Goal: Find specific page/section: Locate a particular part of the current website

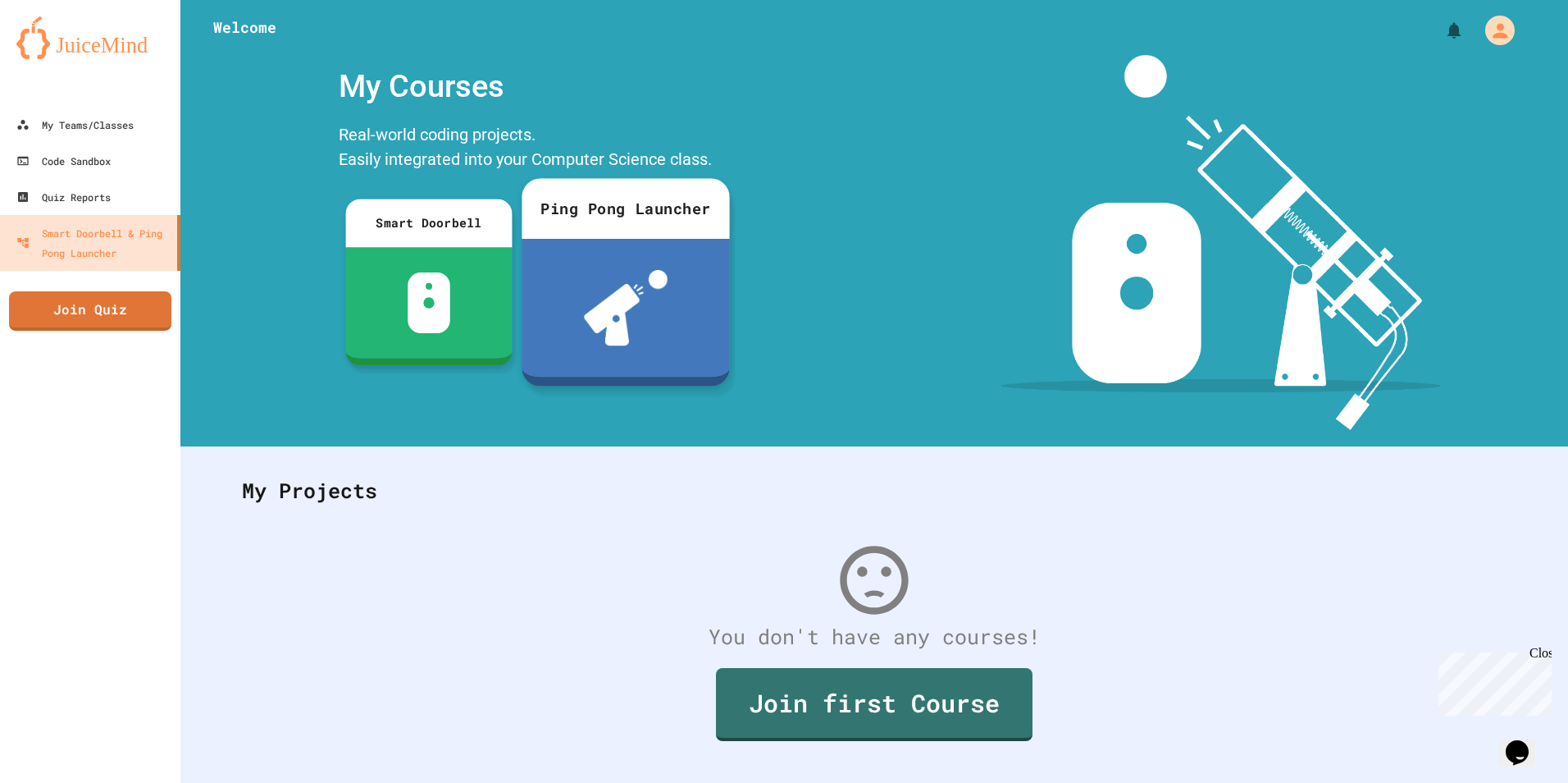
click at [628, 227] on div "Ping Pong Launcher" at bounding box center [625, 208] width 208 height 60
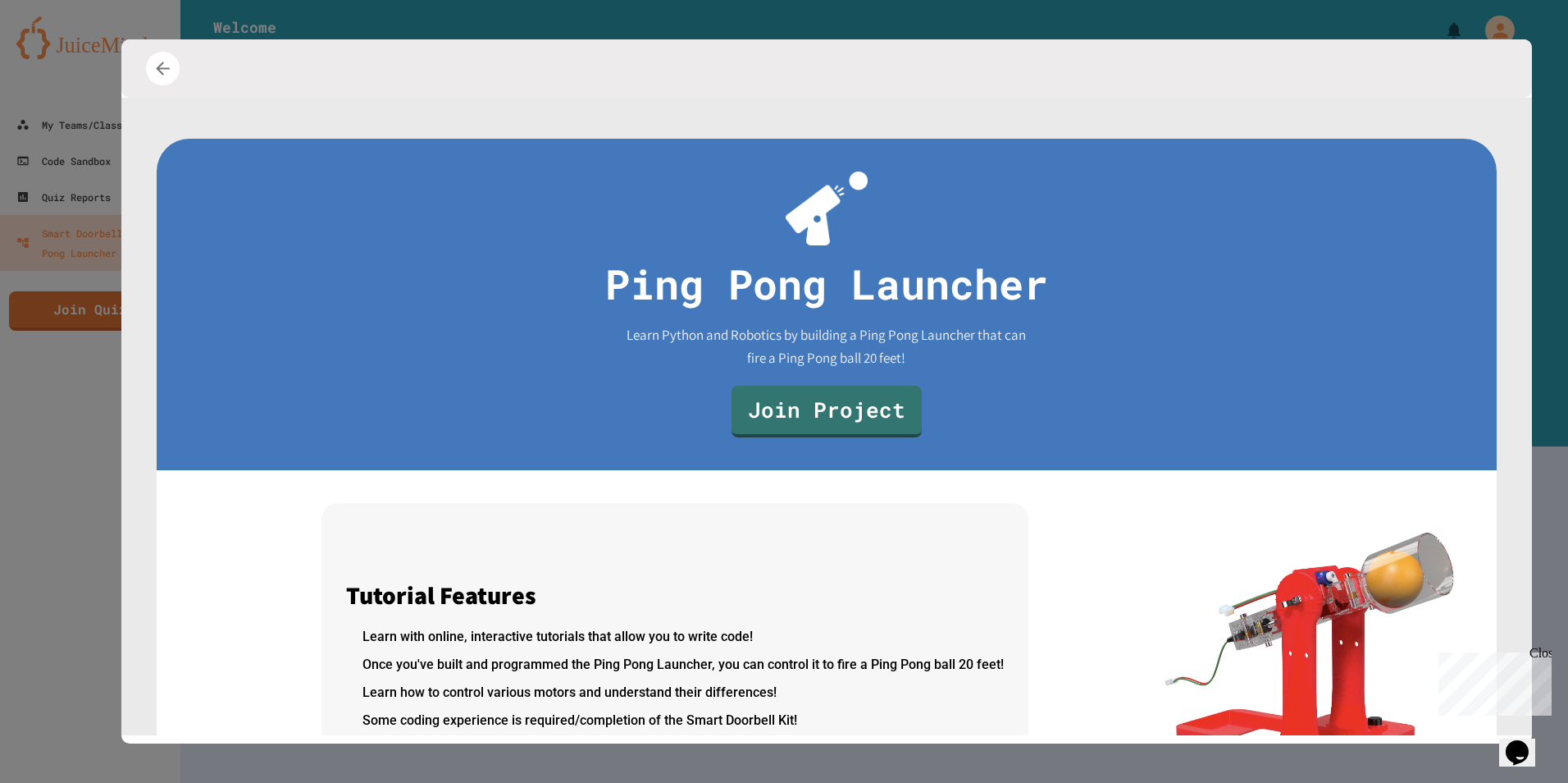
click at [1413, 15] on div at bounding box center [784, 391] width 1568 height 783
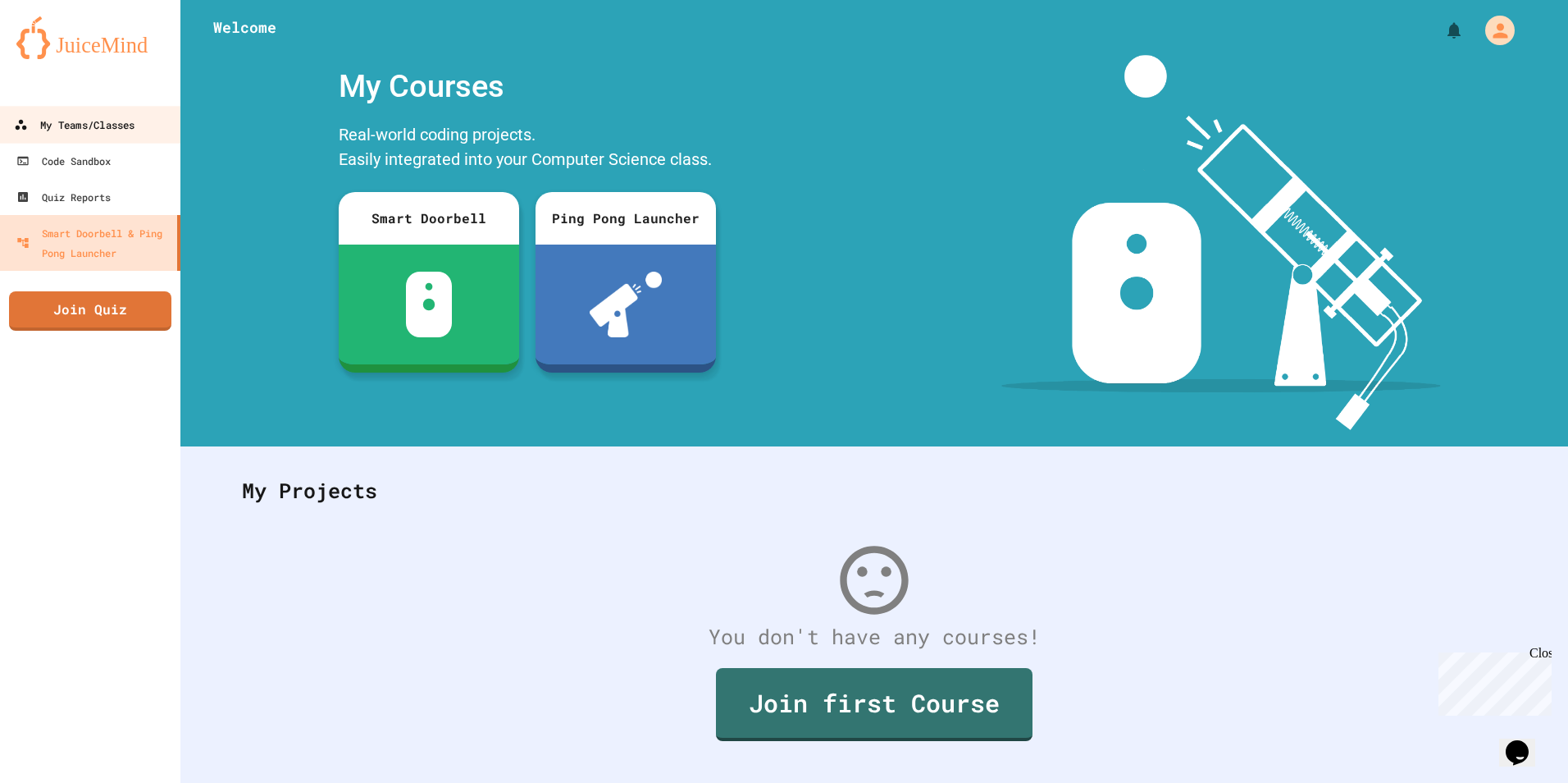
click at [74, 115] on div "My Teams/Classes" at bounding box center [75, 124] width 121 height 20
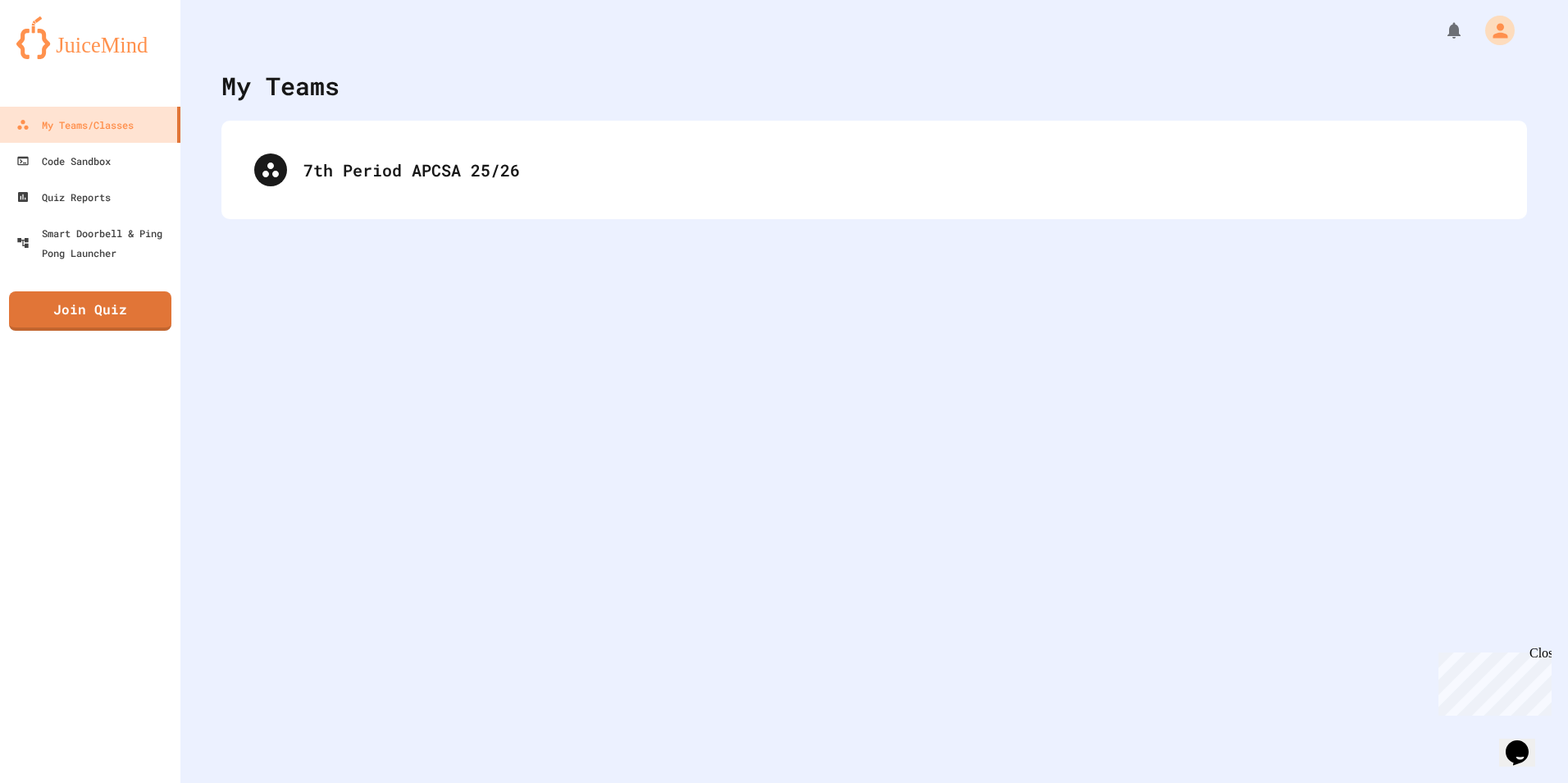
click at [460, 229] on div "My Teams 7th Period APCSA 25/26" at bounding box center [874, 391] width 1388 height 783
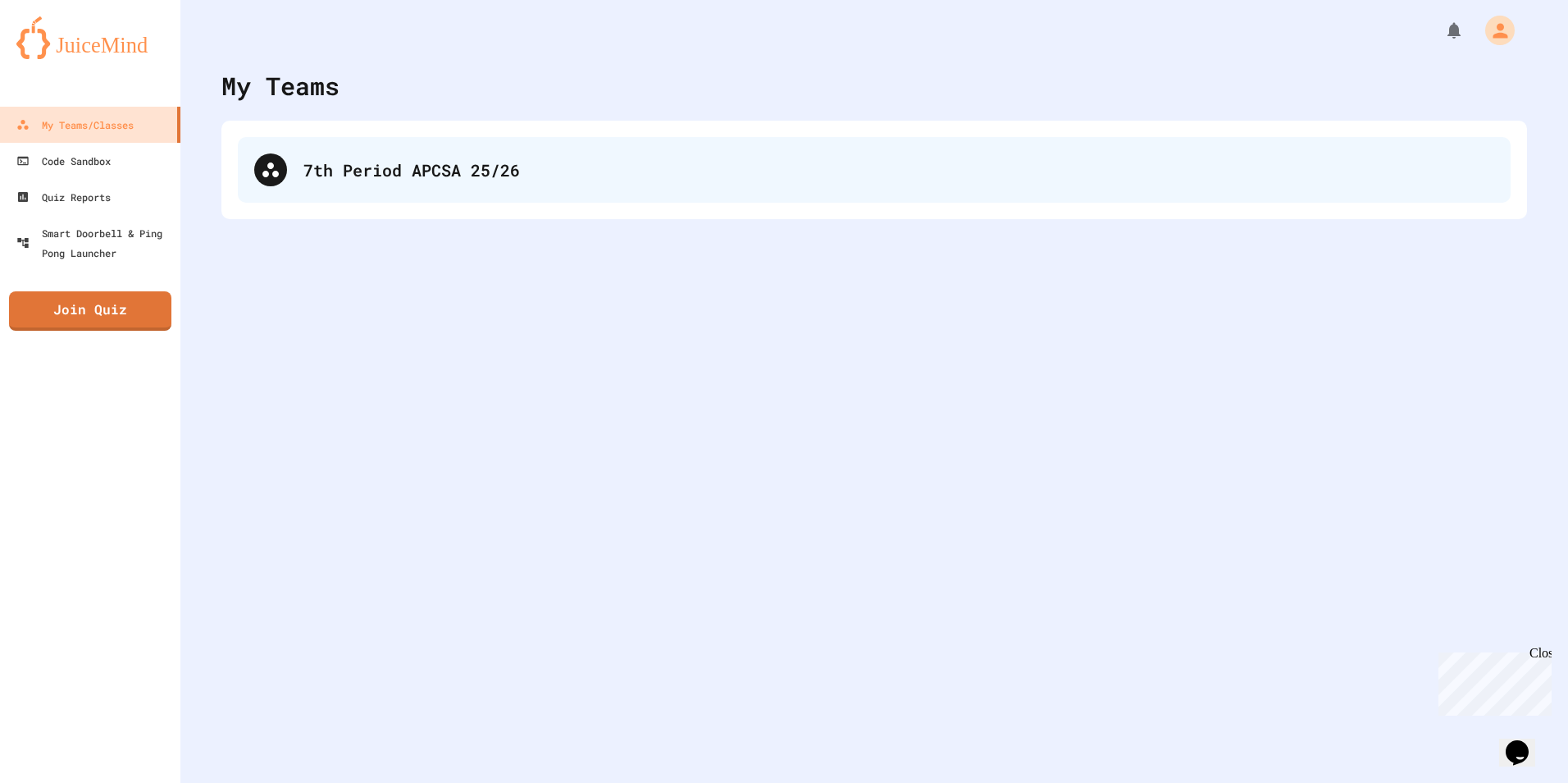
click at [471, 159] on div "7th Period APCSA 25/26" at bounding box center [899, 170] width 1190 height 25
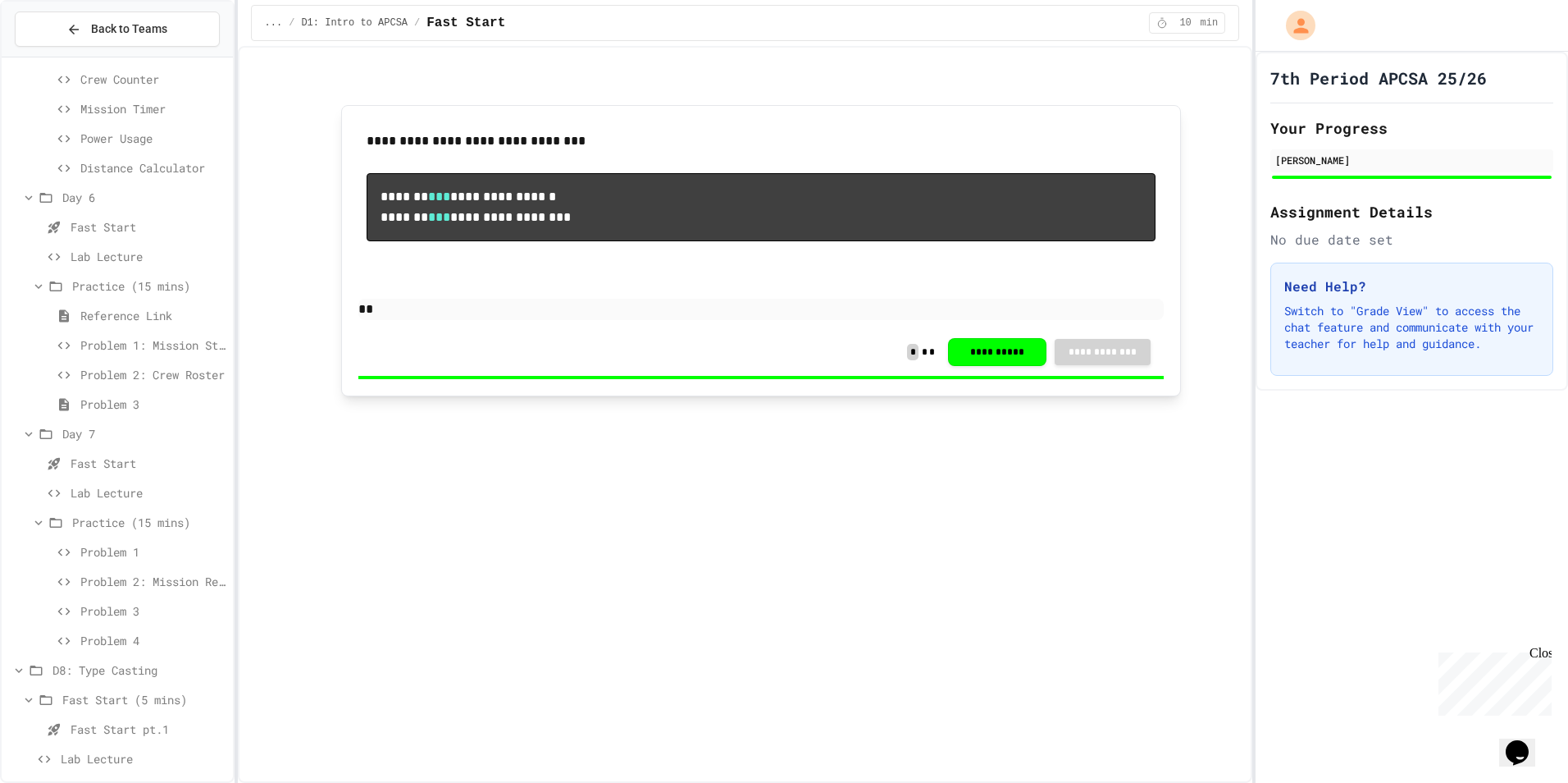
scroll to position [1075, 0]
click at [48, 754] on icon at bounding box center [44, 750] width 20 height 15
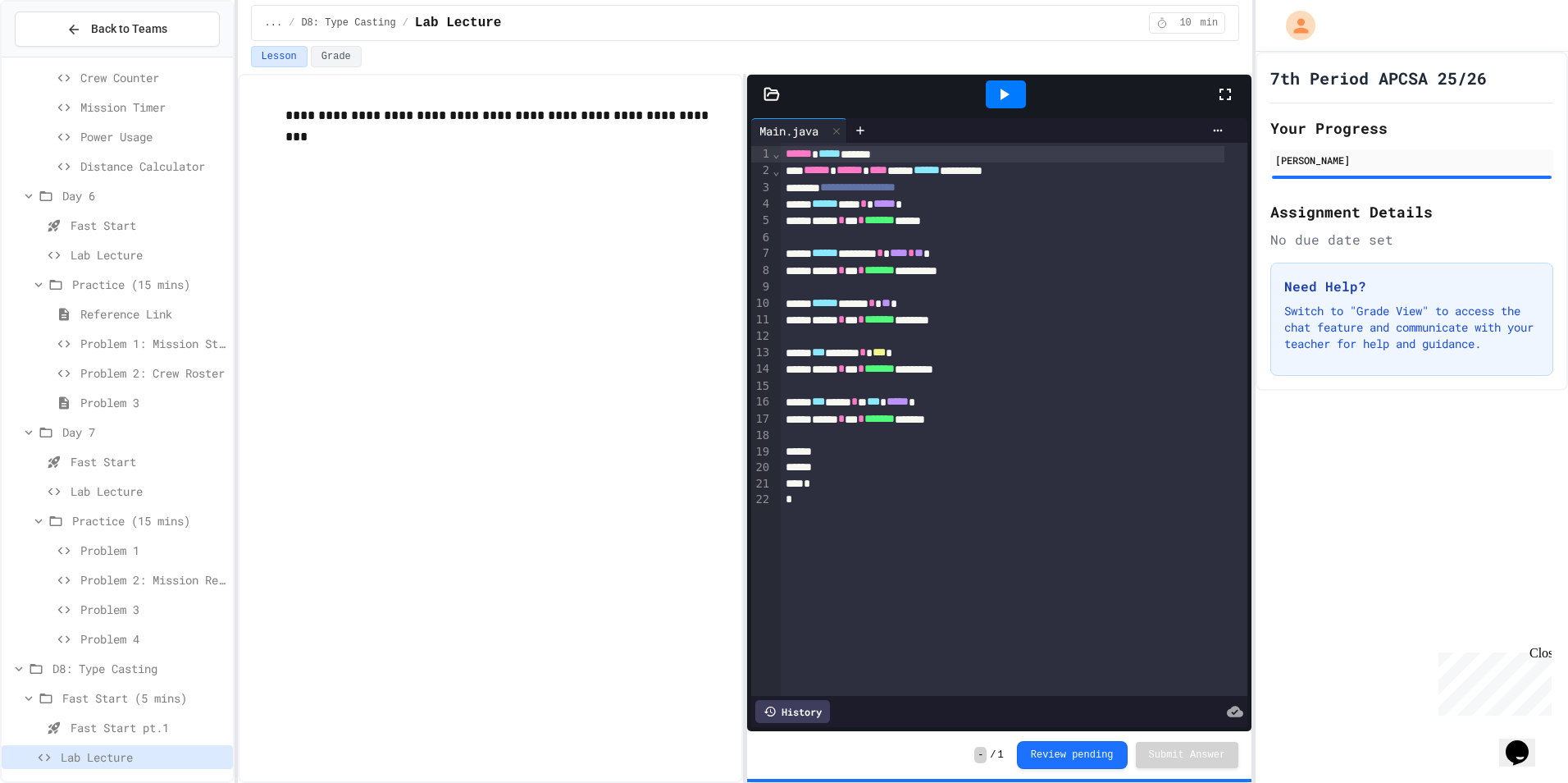
scroll to position [1075, 0]
click at [106, 710] on div "Fast Start pt.1" at bounding box center [117, 721] width 231 height 24
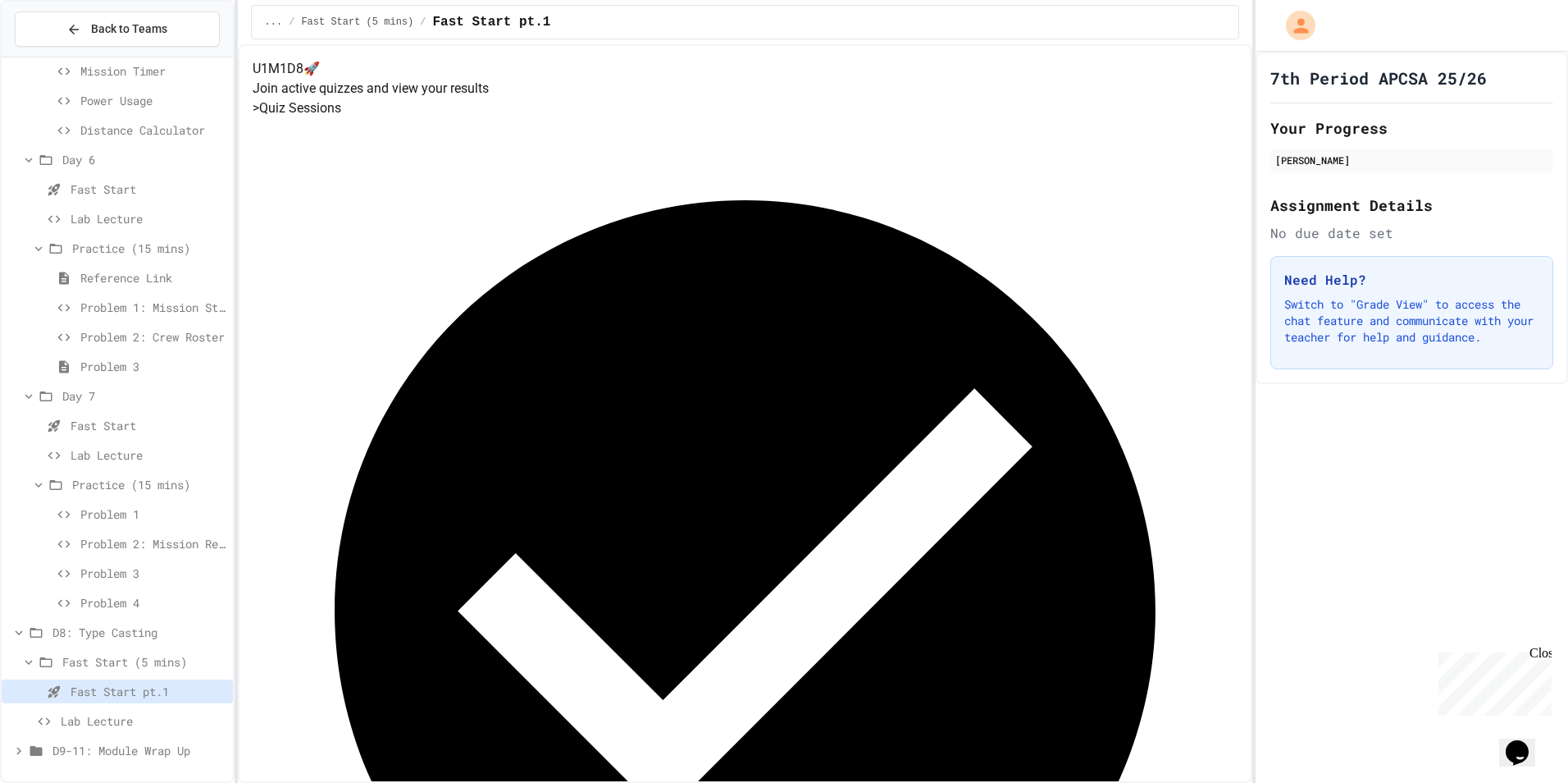
click at [100, 719] on span "Lab Lecture" at bounding box center [143, 720] width 165 height 17
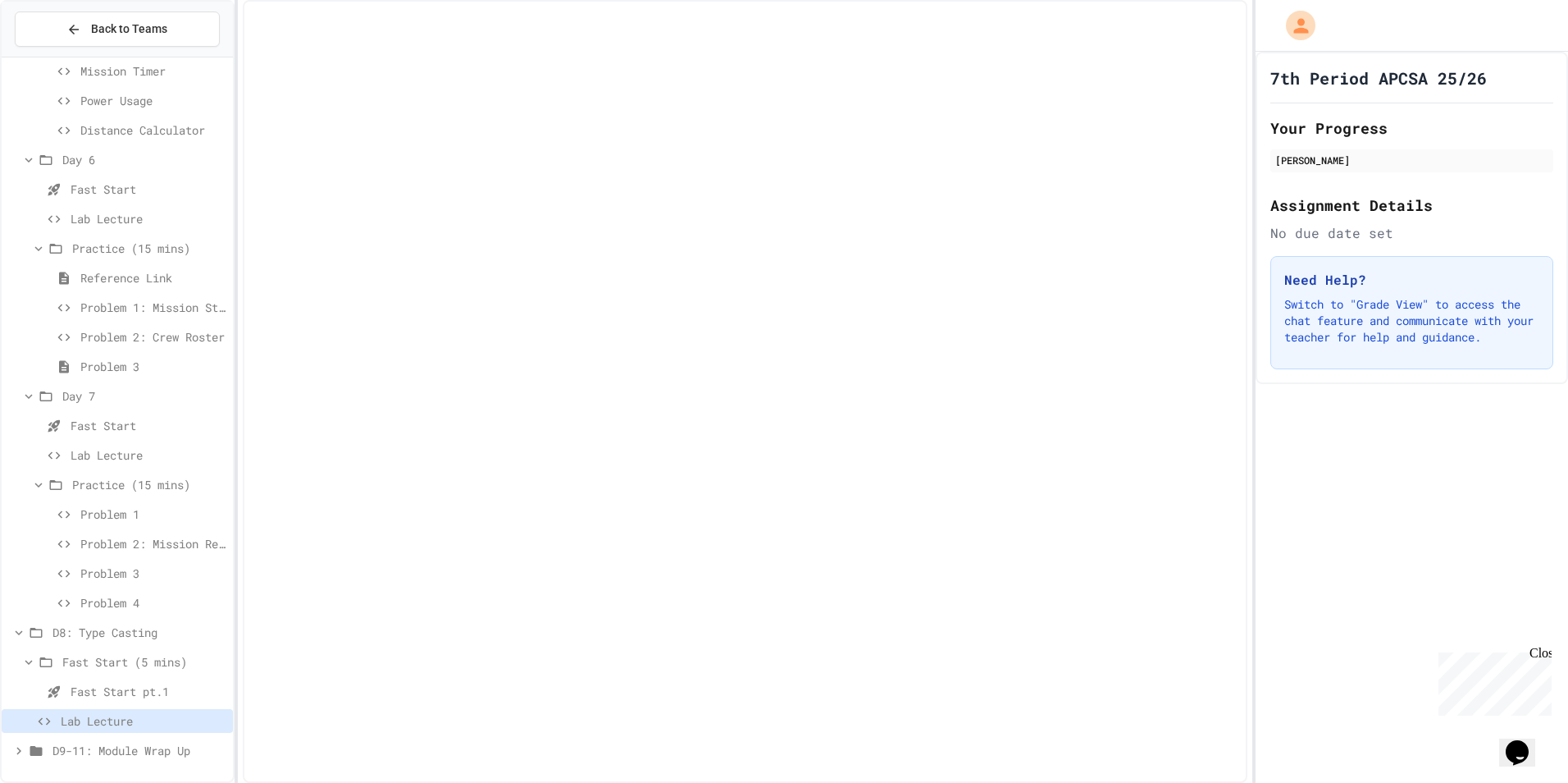
scroll to position [1091, 0]
